Goal: Information Seeking & Learning: Understand process/instructions

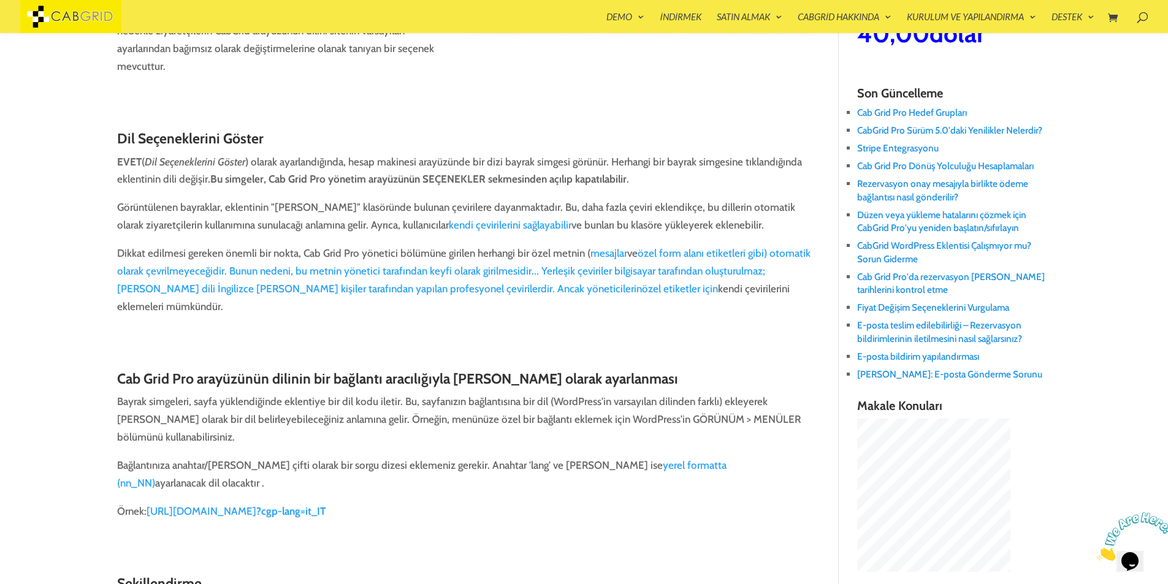
scroll to position [343, 0]
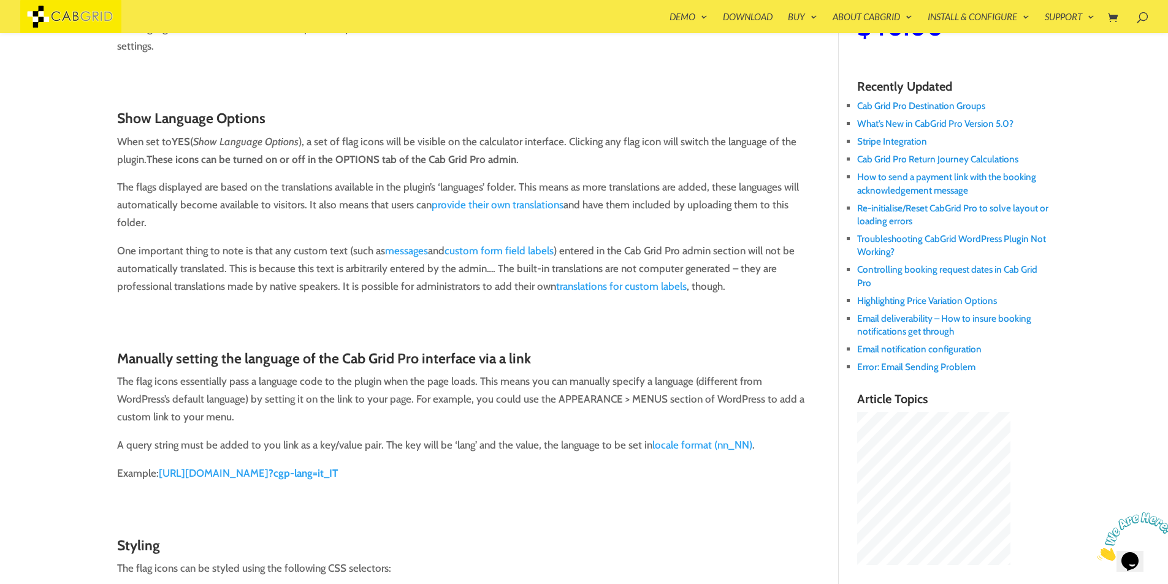
click at [338, 473] on b "?cgp-lang=it_IT" at bounding box center [302, 473] width 69 height 12
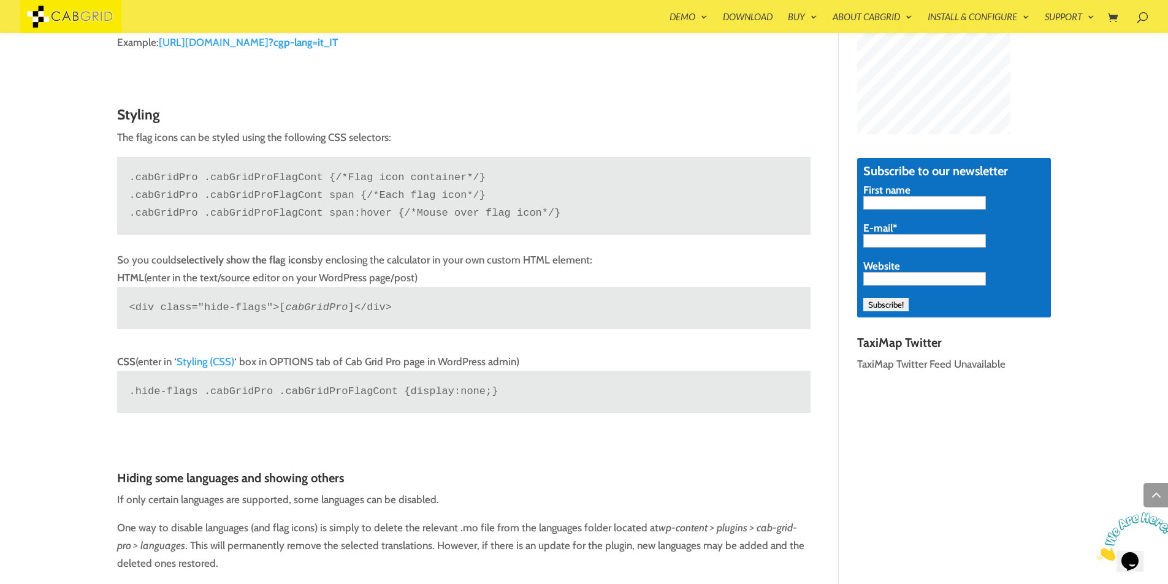
scroll to position [775, 0]
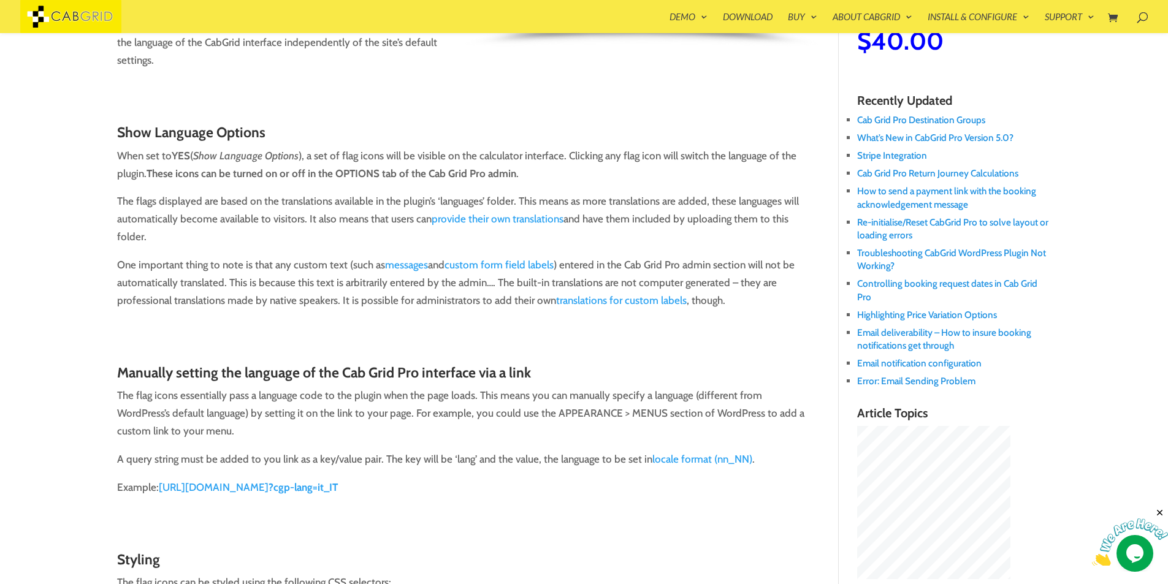
scroll to position [333, 0]
